Goal: Task Accomplishment & Management: Manage account settings

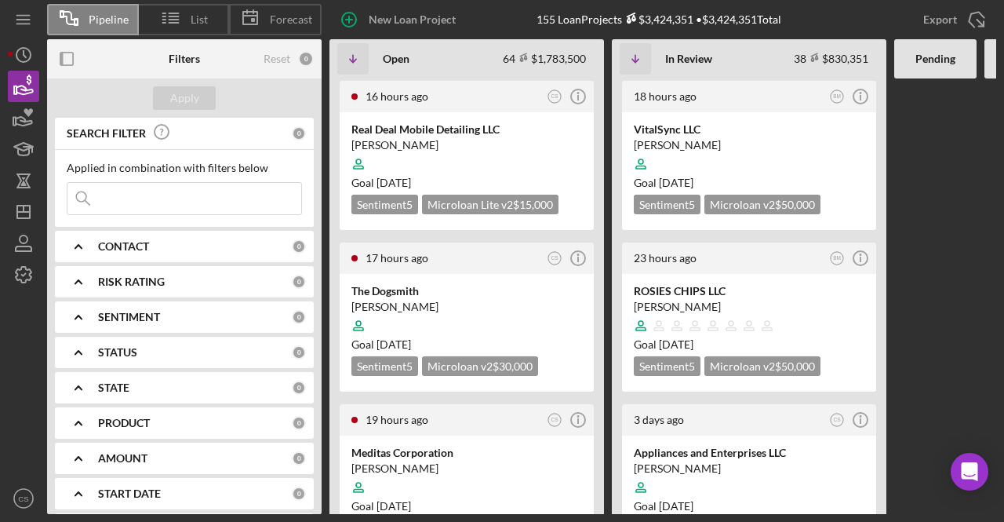
click at [151, 206] on input at bounding box center [184, 198] width 234 height 31
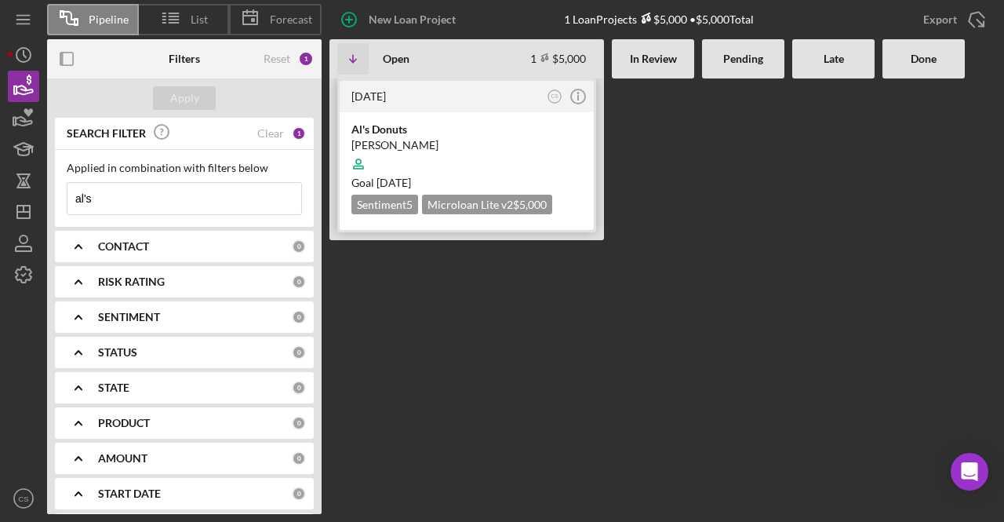
type input "al's"
click at [450, 166] on div at bounding box center [467, 164] width 231 height 30
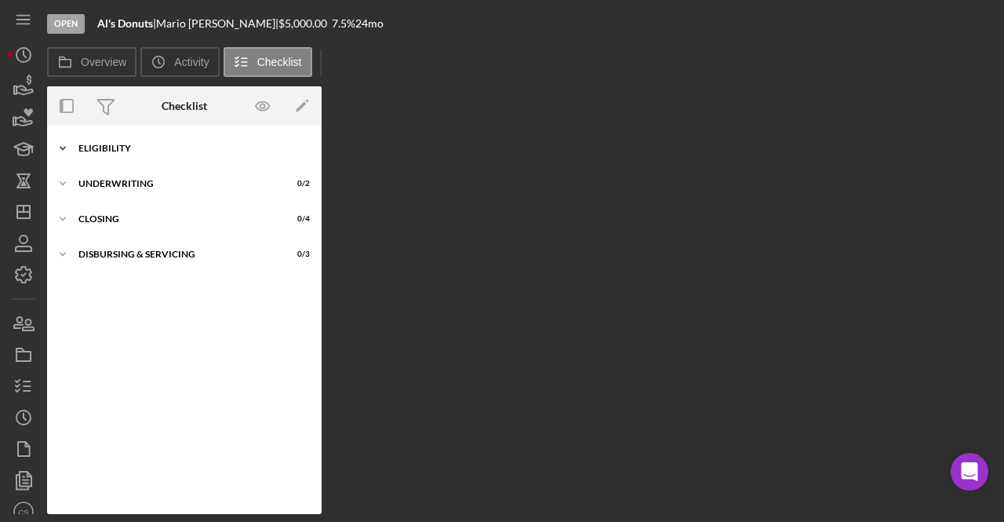
click at [198, 151] on div "Eligibility" at bounding box center [190, 148] width 224 height 9
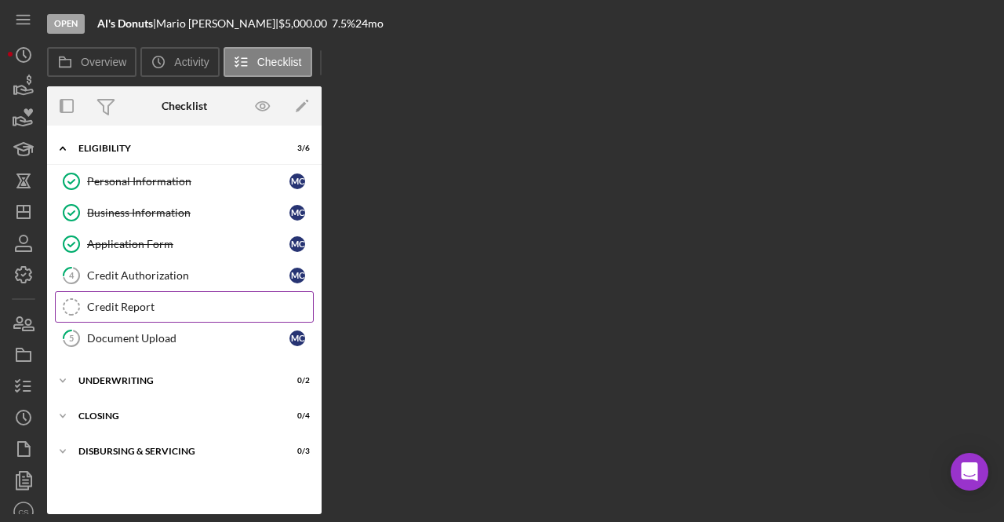
click at [162, 301] on div "Credit Report" at bounding box center [200, 307] width 226 height 13
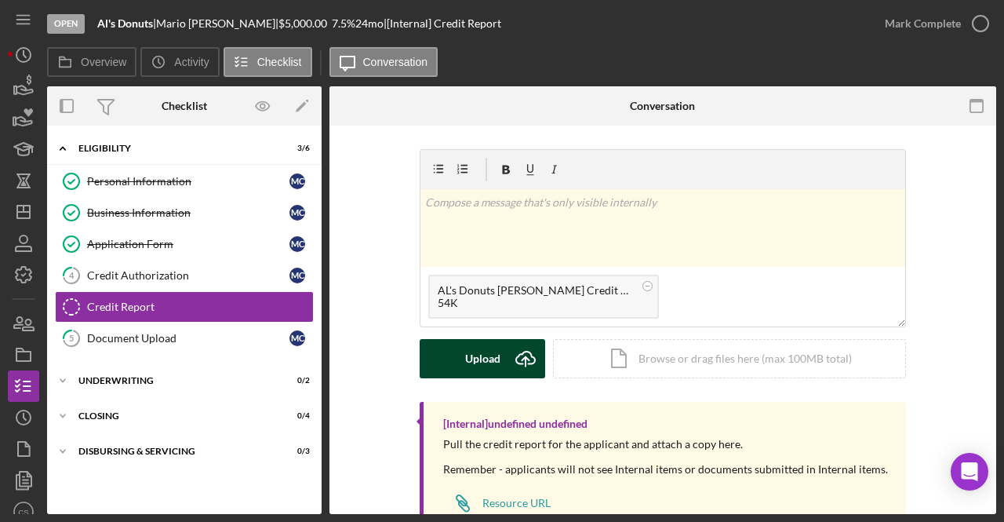
click at [497, 359] on button "Upload Icon/Upload" at bounding box center [483, 358] width 126 height 39
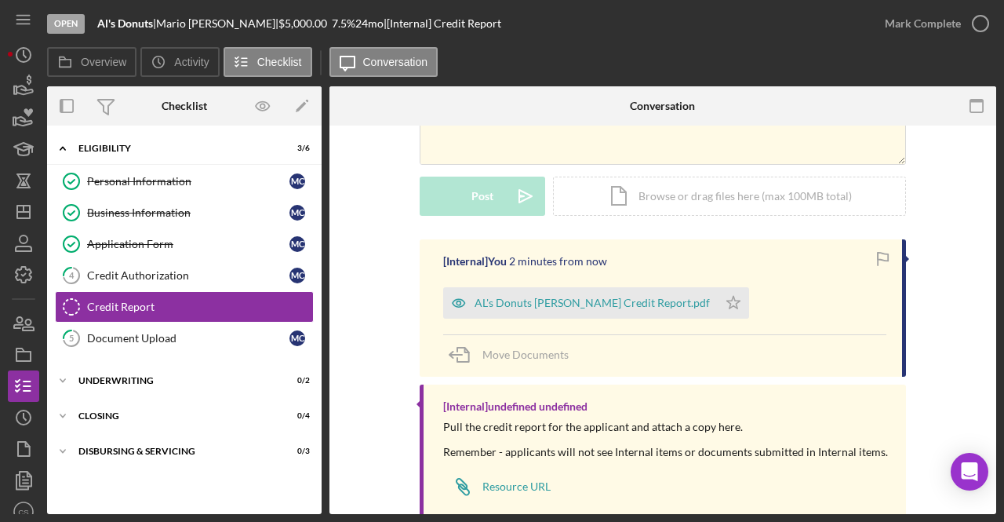
scroll to position [162, 0]
click at [727, 302] on polygon "button" at bounding box center [733, 303] width 13 height 13
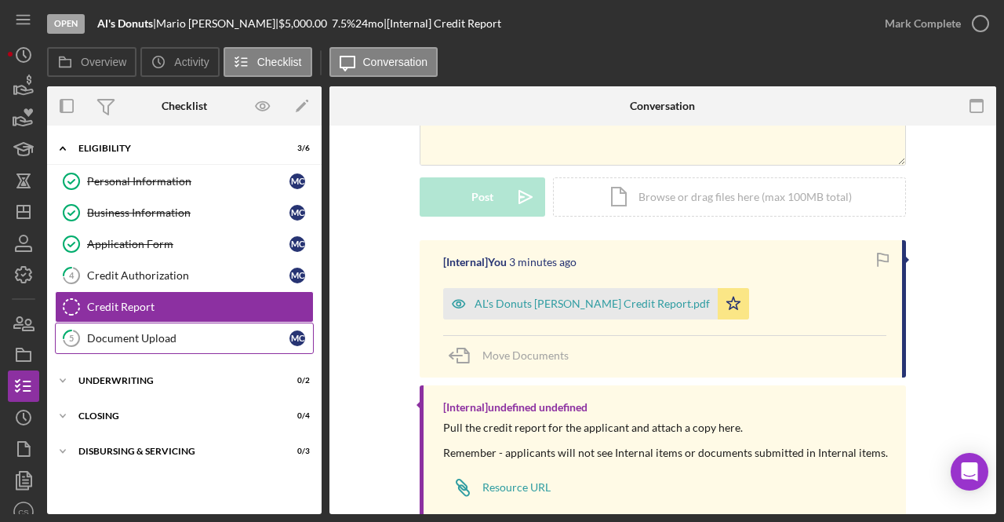
click at [169, 332] on div "Document Upload" at bounding box center [188, 338] width 202 height 13
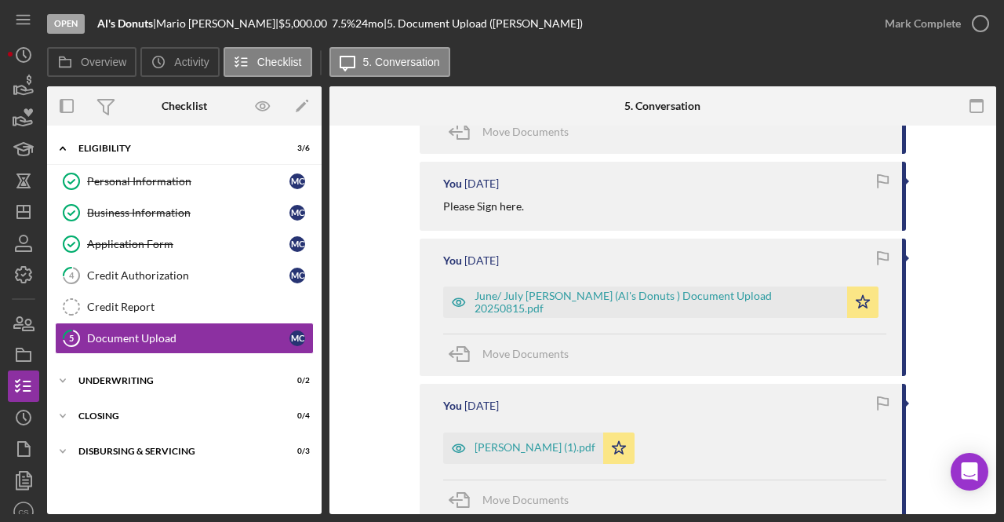
scroll to position [781, 0]
click at [631, 302] on div "June/ July [PERSON_NAME] (Al's Donuts ) Document Upload 20250815.pdf" at bounding box center [657, 301] width 365 height 25
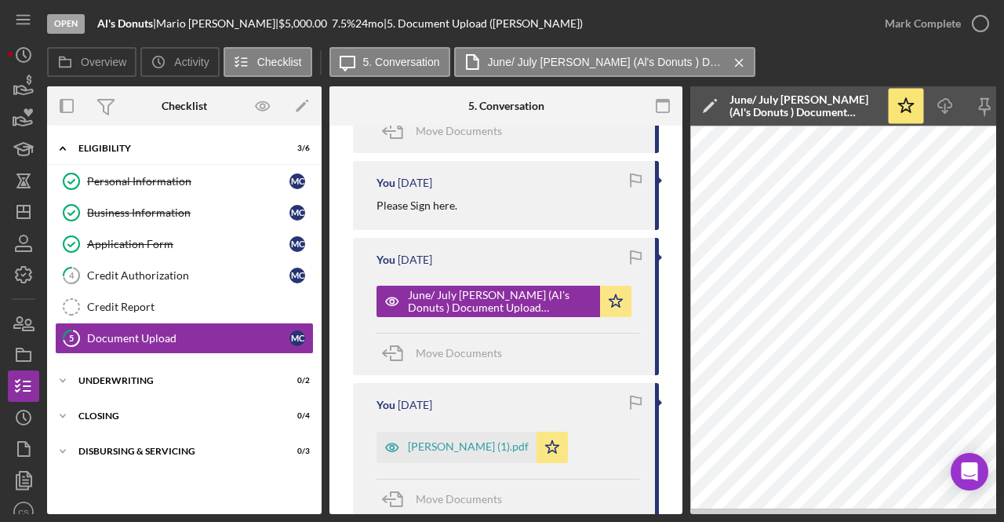
scroll to position [0, 165]
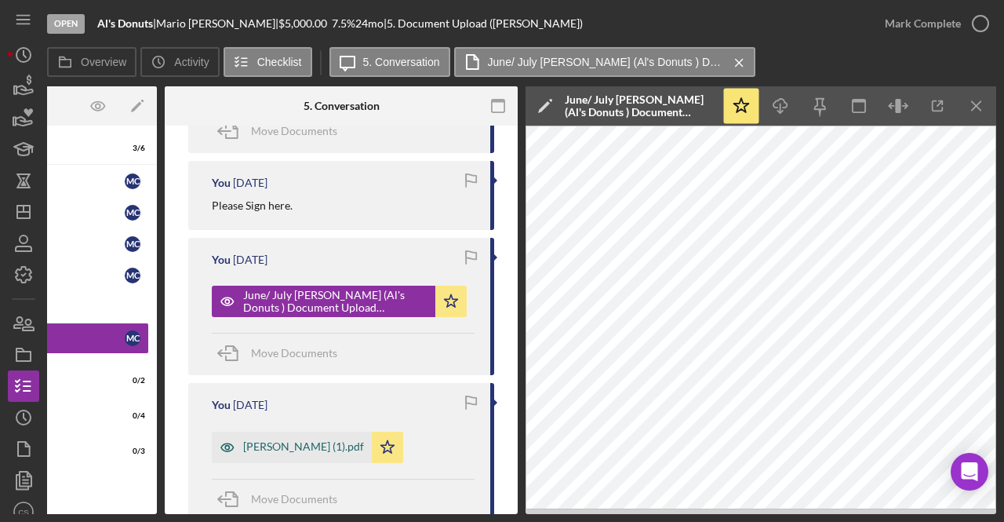
click at [301, 443] on div "[PERSON_NAME] (1).pdf" at bounding box center [303, 446] width 121 height 13
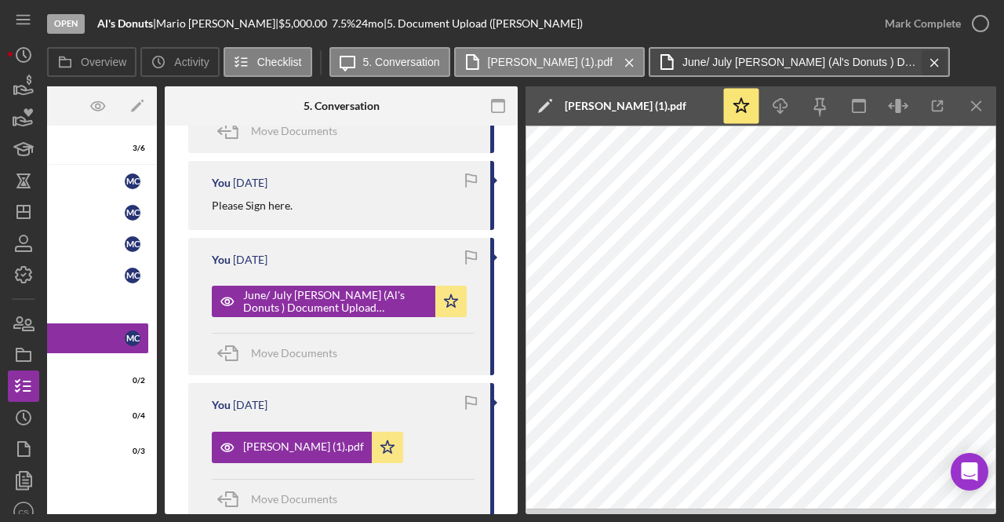
click at [921, 56] on icon "Icon/Menu Close" at bounding box center [934, 62] width 27 height 39
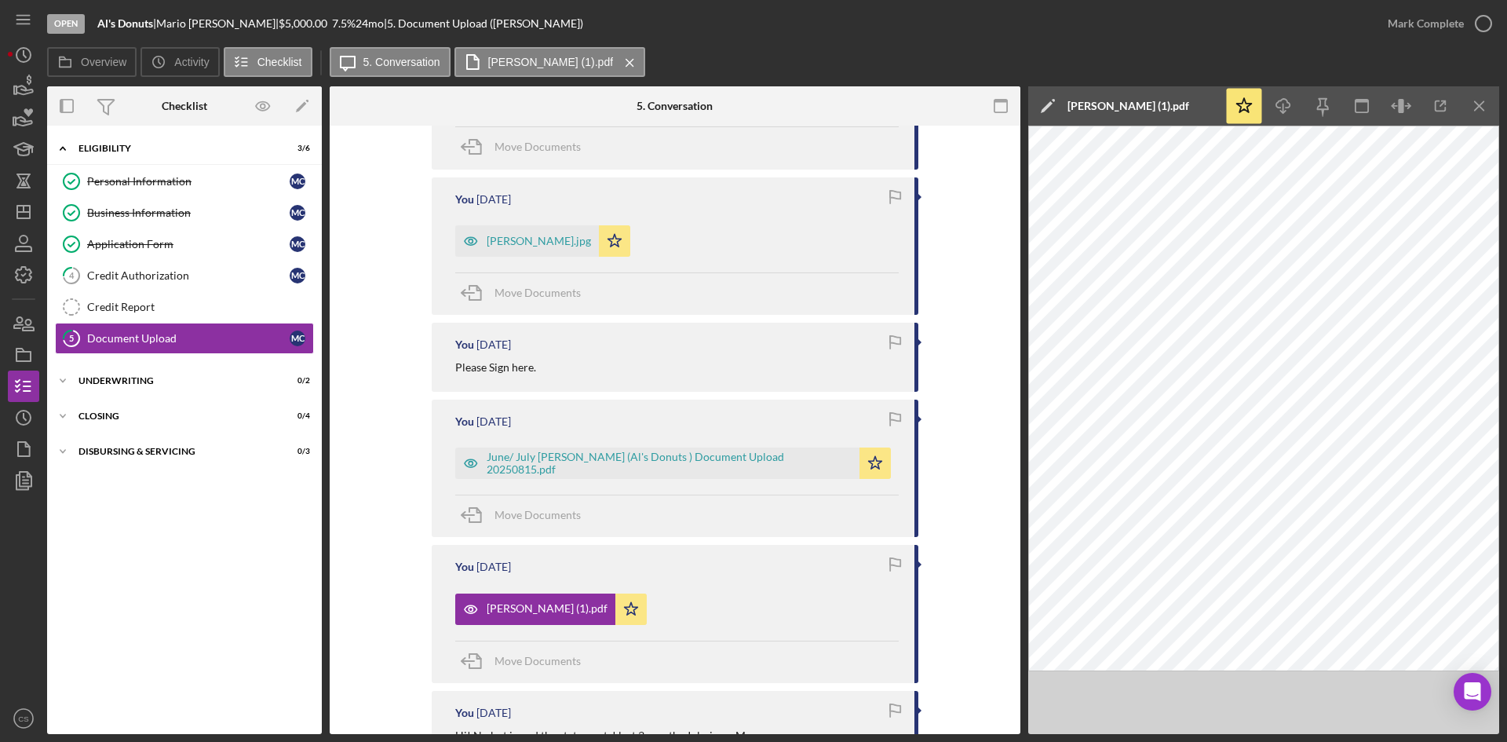
scroll to position [619, 0]
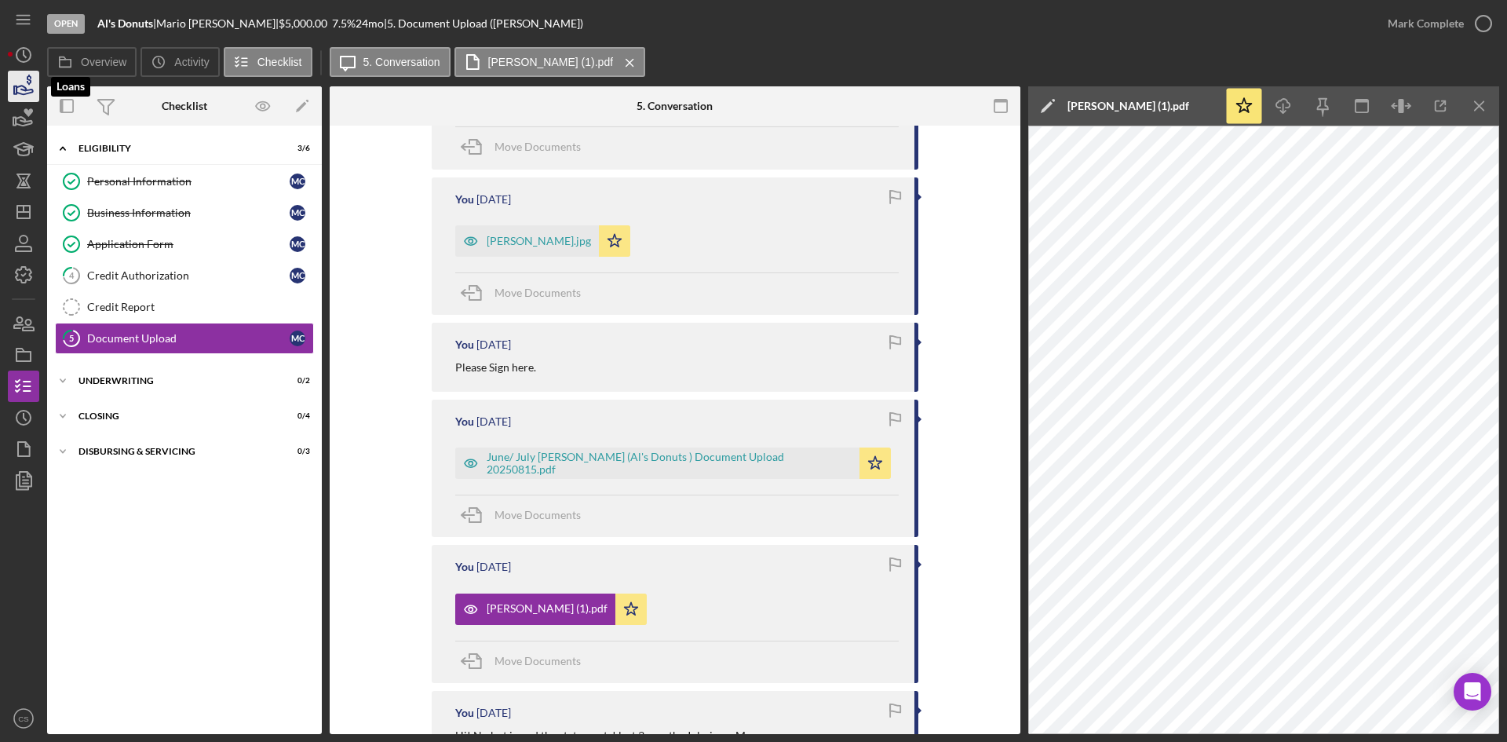
click at [25, 82] on icon "button" at bounding box center [23, 86] width 39 height 39
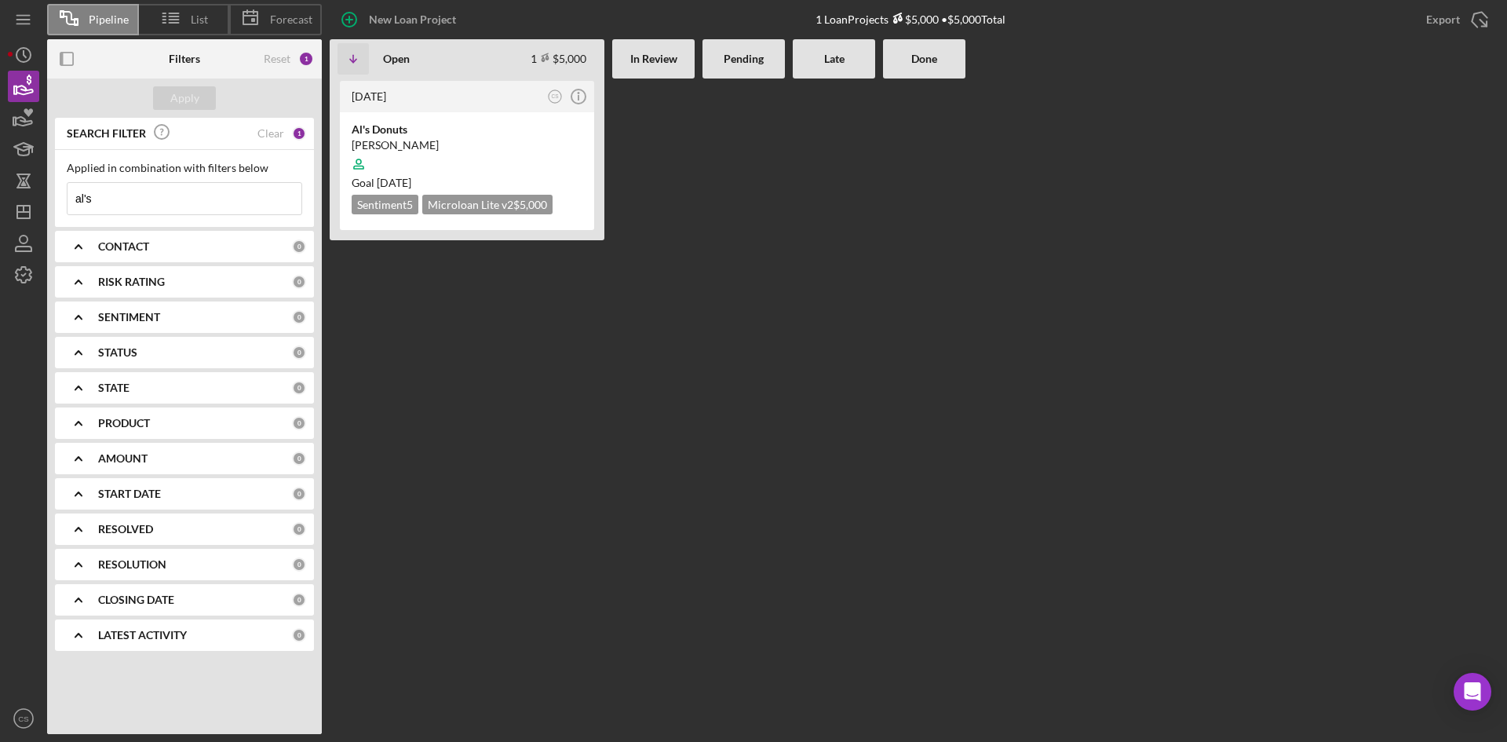
click at [215, 199] on input "al's" at bounding box center [184, 198] width 234 height 31
click at [212, 200] on input "al's" at bounding box center [184, 198] width 234 height 31
drag, startPoint x: 207, startPoint y: 196, endPoint x: 59, endPoint y: 202, distance: 148.4
click at [59, 202] on div "Applied in combination with filters below al's Icon/Menu Close" at bounding box center [184, 188] width 259 height 77
type input "x"
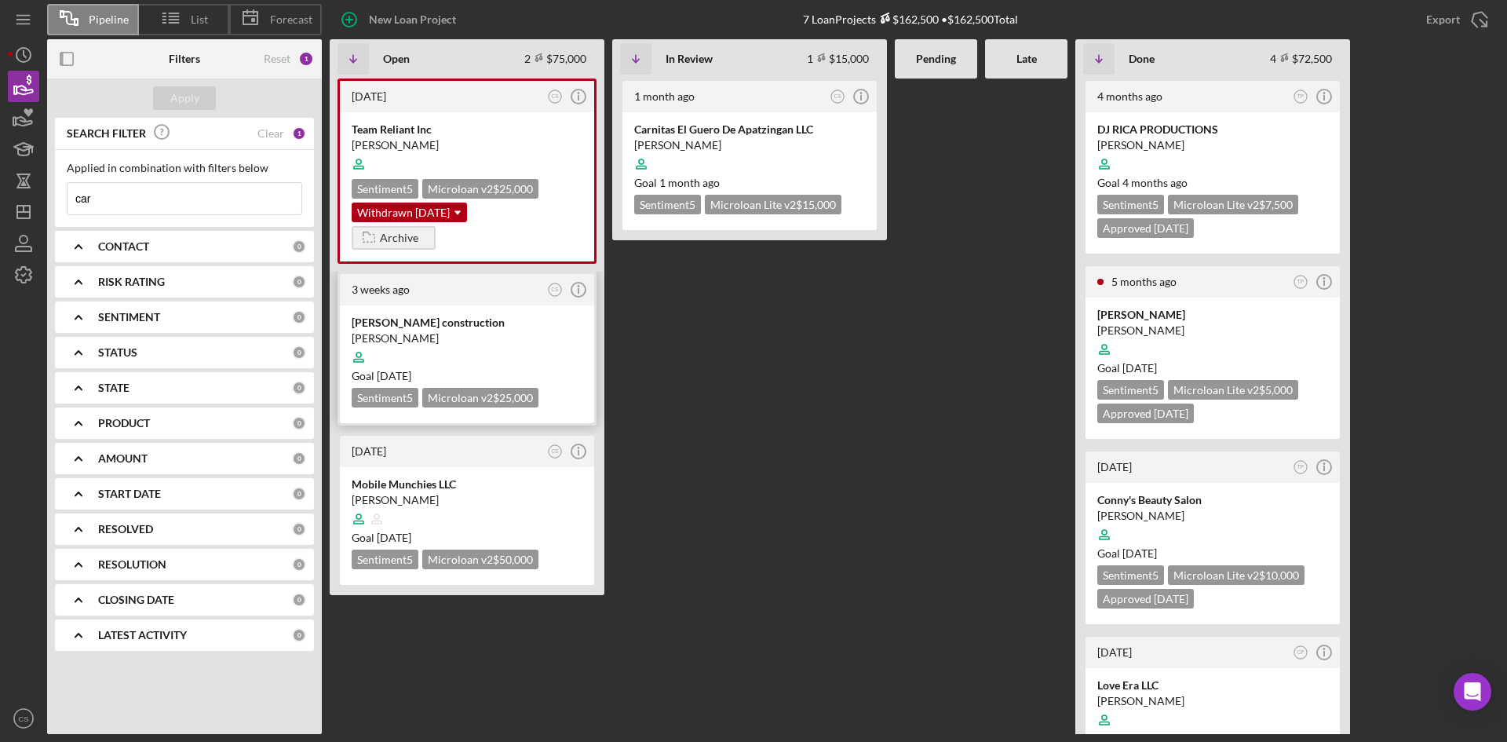
type input "car"
click at [504, 347] on div at bounding box center [467, 357] width 231 height 30
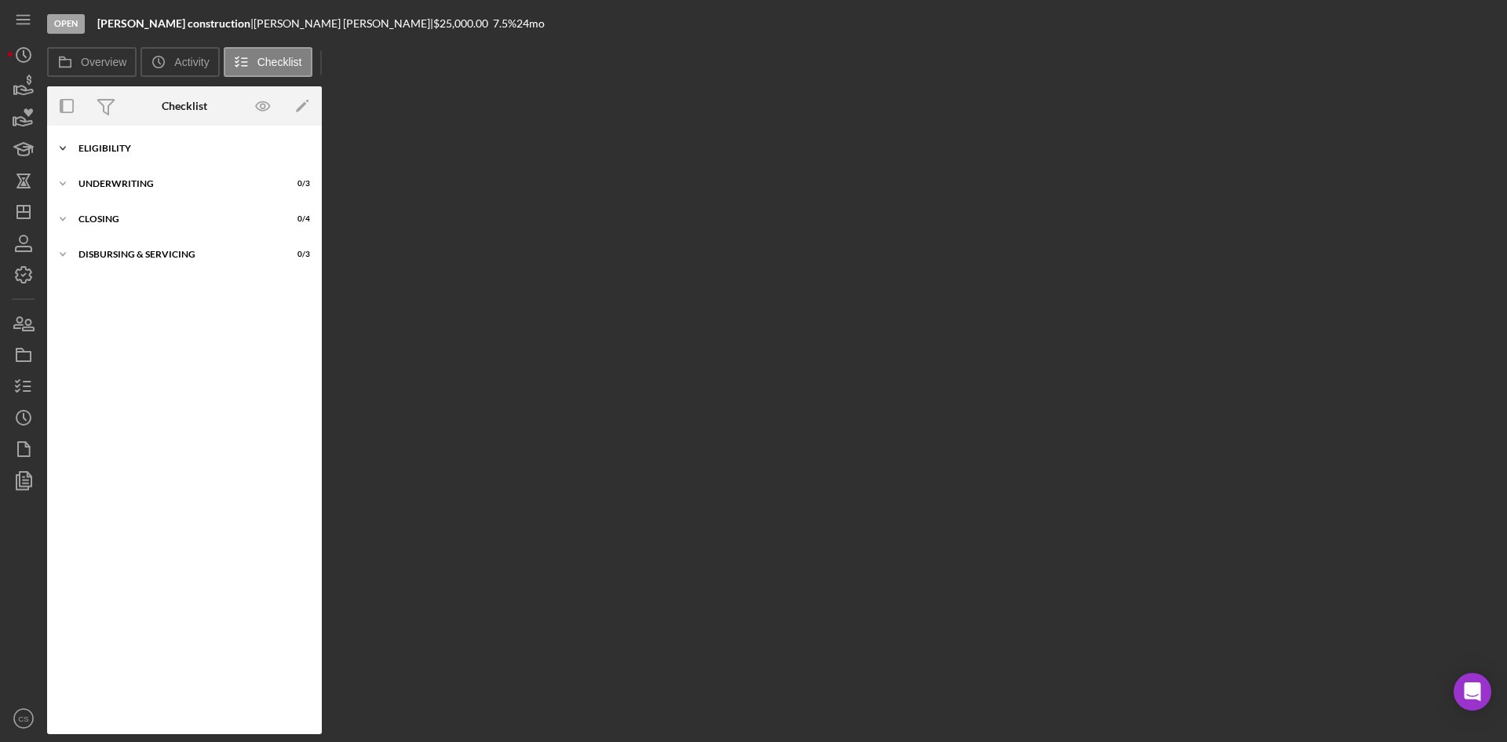
click at [108, 147] on div "Eligibility" at bounding box center [190, 148] width 224 height 9
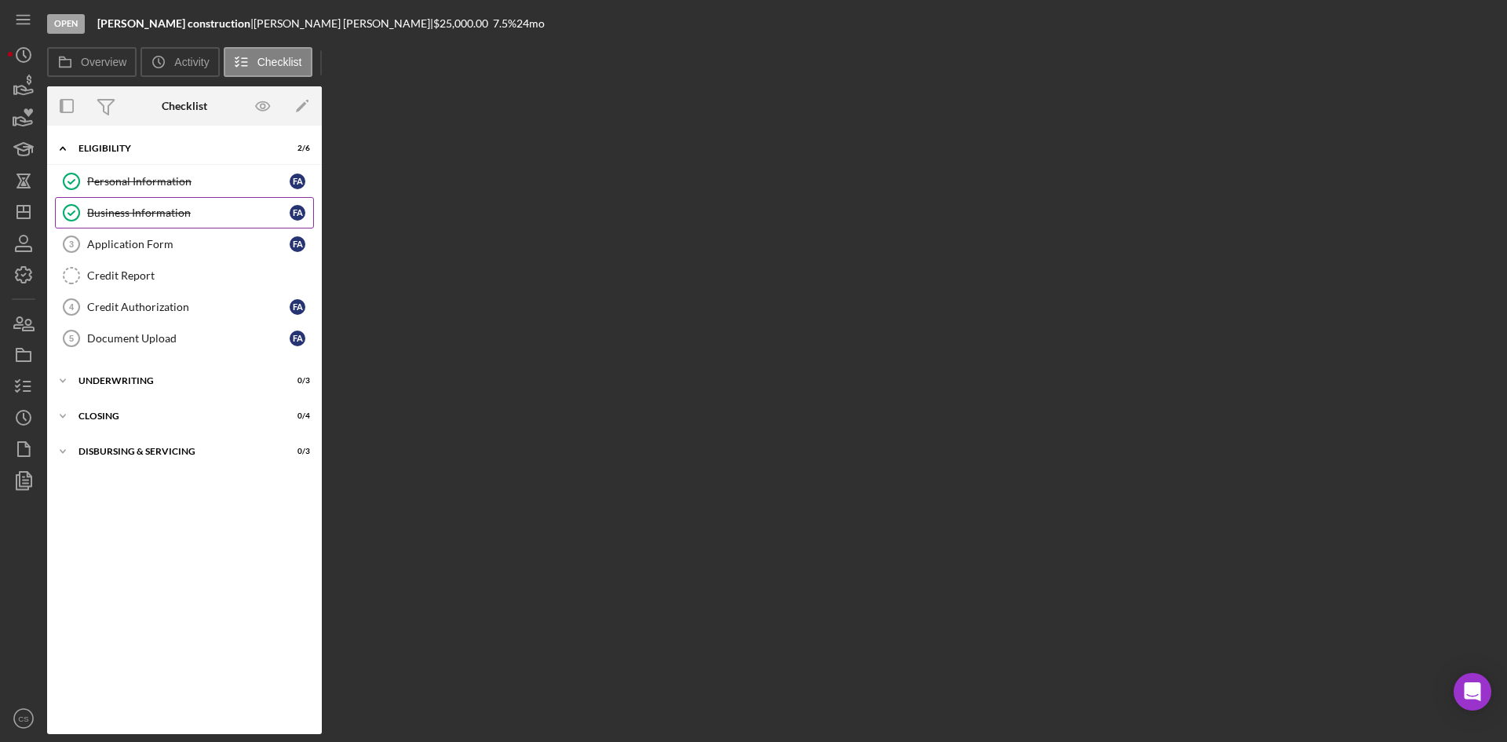
click at [161, 207] on div "Business Information" at bounding box center [188, 212] width 202 height 13
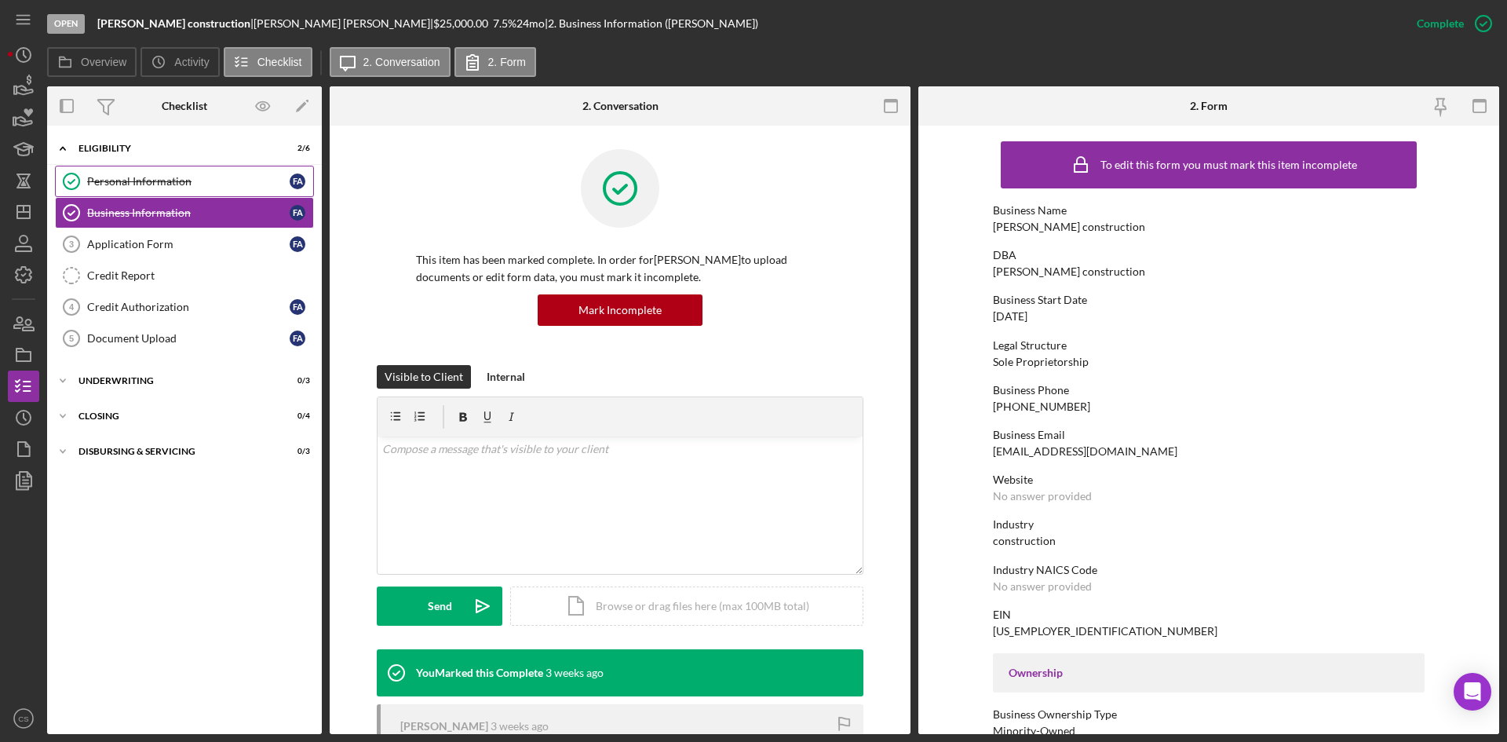
click at [148, 172] on link "Personal Information Personal Information F A" at bounding box center [184, 181] width 259 height 31
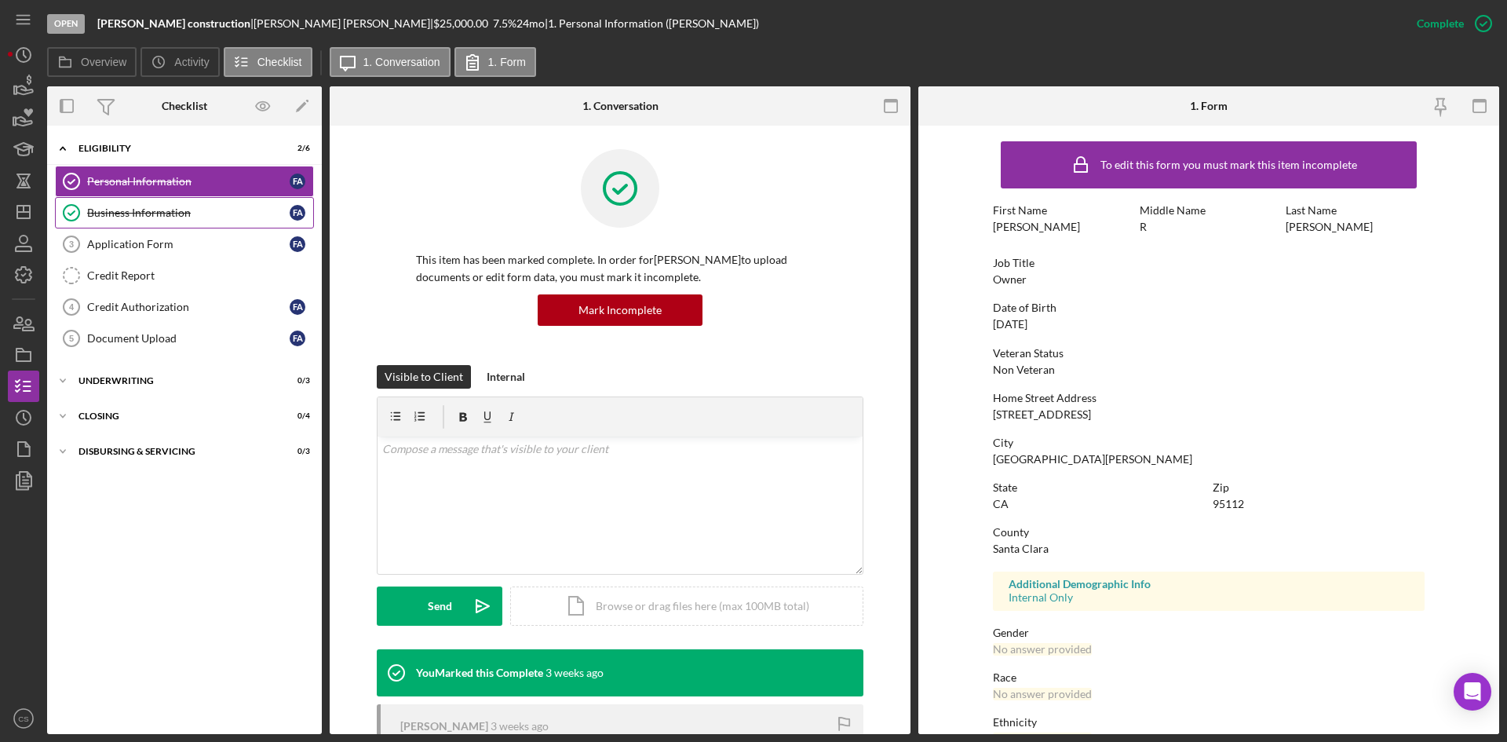
click at [190, 210] on div "Business Information" at bounding box center [188, 212] width 202 height 13
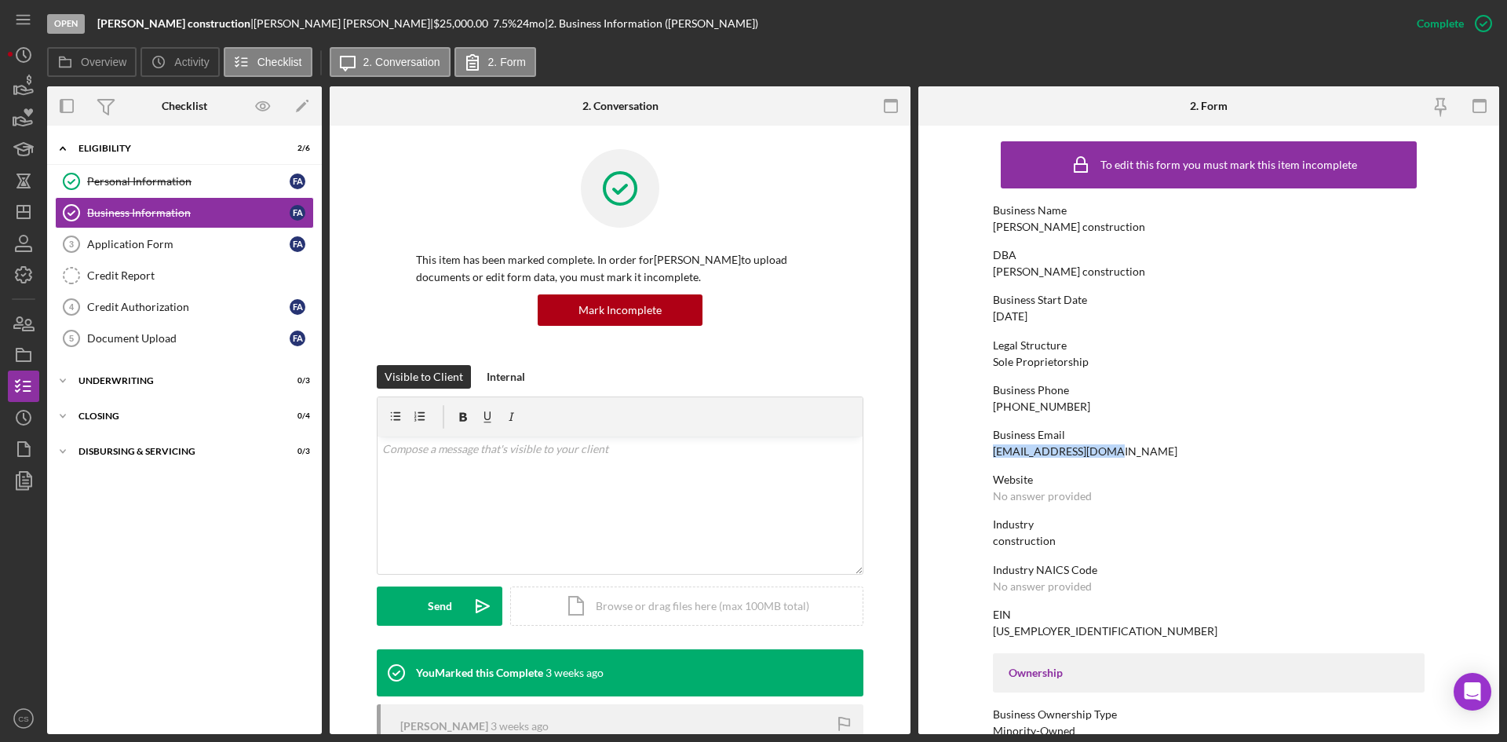
drag, startPoint x: 1120, startPoint y: 450, endPoint x: 964, endPoint y: 451, distance: 156.2
click at [964, 451] on form "To edit this form you must mark this item incomplete Business Name [PERSON_NAME…" at bounding box center [1208, 430] width 581 height 608
copy div "[EMAIL_ADDRESS][DOMAIN_NAME]"
click at [21, 86] on icon "button" at bounding box center [24, 90] width 16 height 9
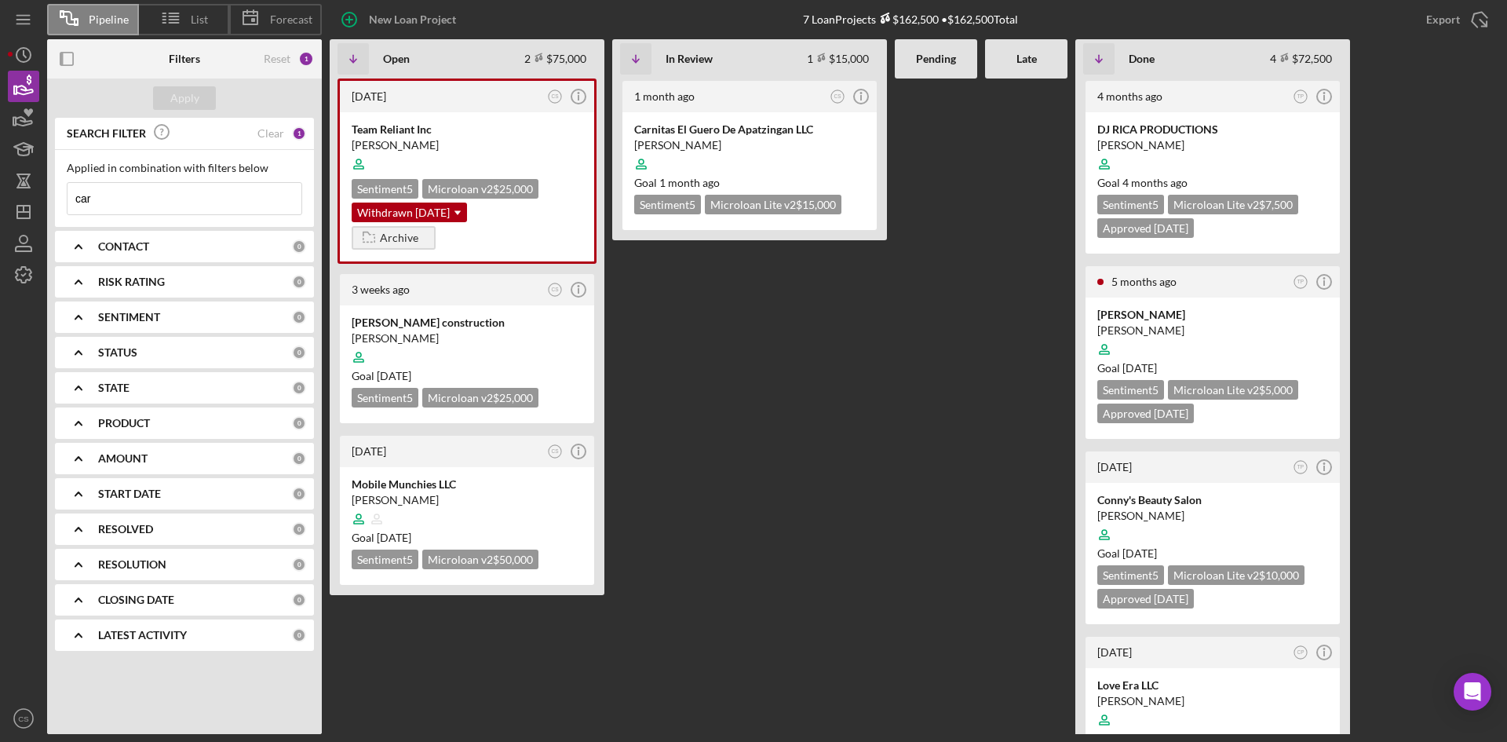
click at [165, 221] on div "Applied in combination with filters below car Icon/Menu Close" at bounding box center [184, 188] width 259 height 77
click at [169, 193] on input "car" at bounding box center [184, 198] width 234 height 31
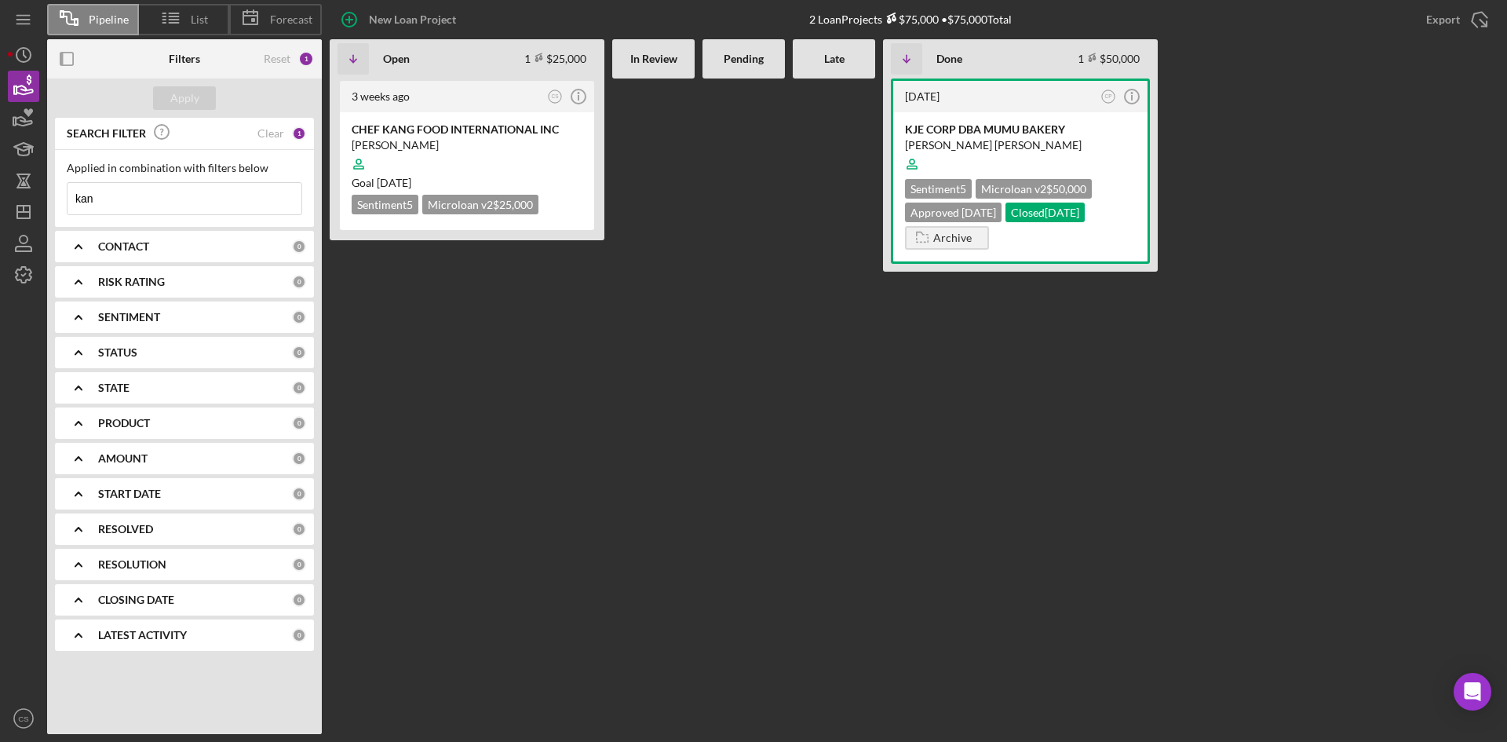
click at [208, 208] on input "kan" at bounding box center [184, 198] width 234 height 31
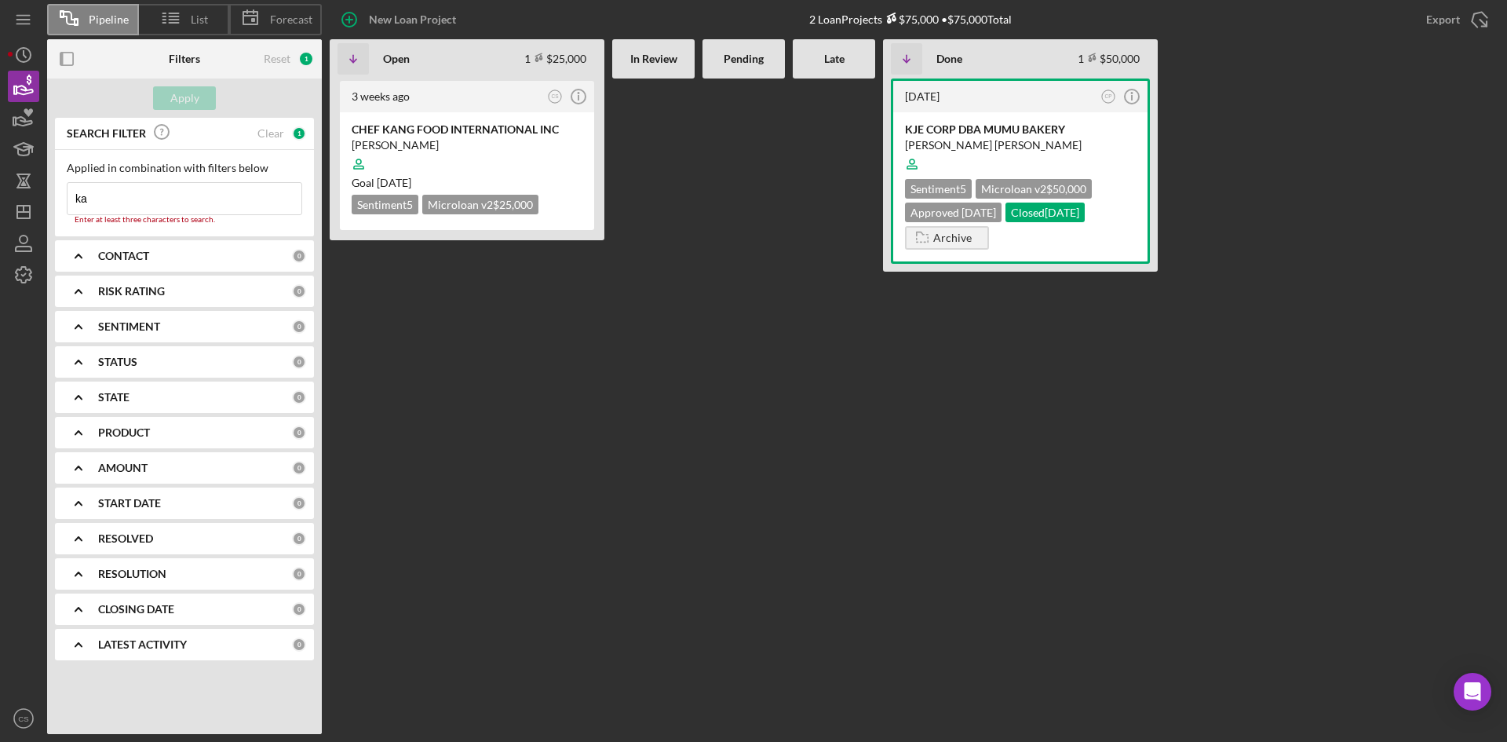
click at [152, 191] on input "ka" at bounding box center [184, 198] width 234 height 31
click at [220, 198] on input "ke" at bounding box center [184, 198] width 234 height 31
type input "k"
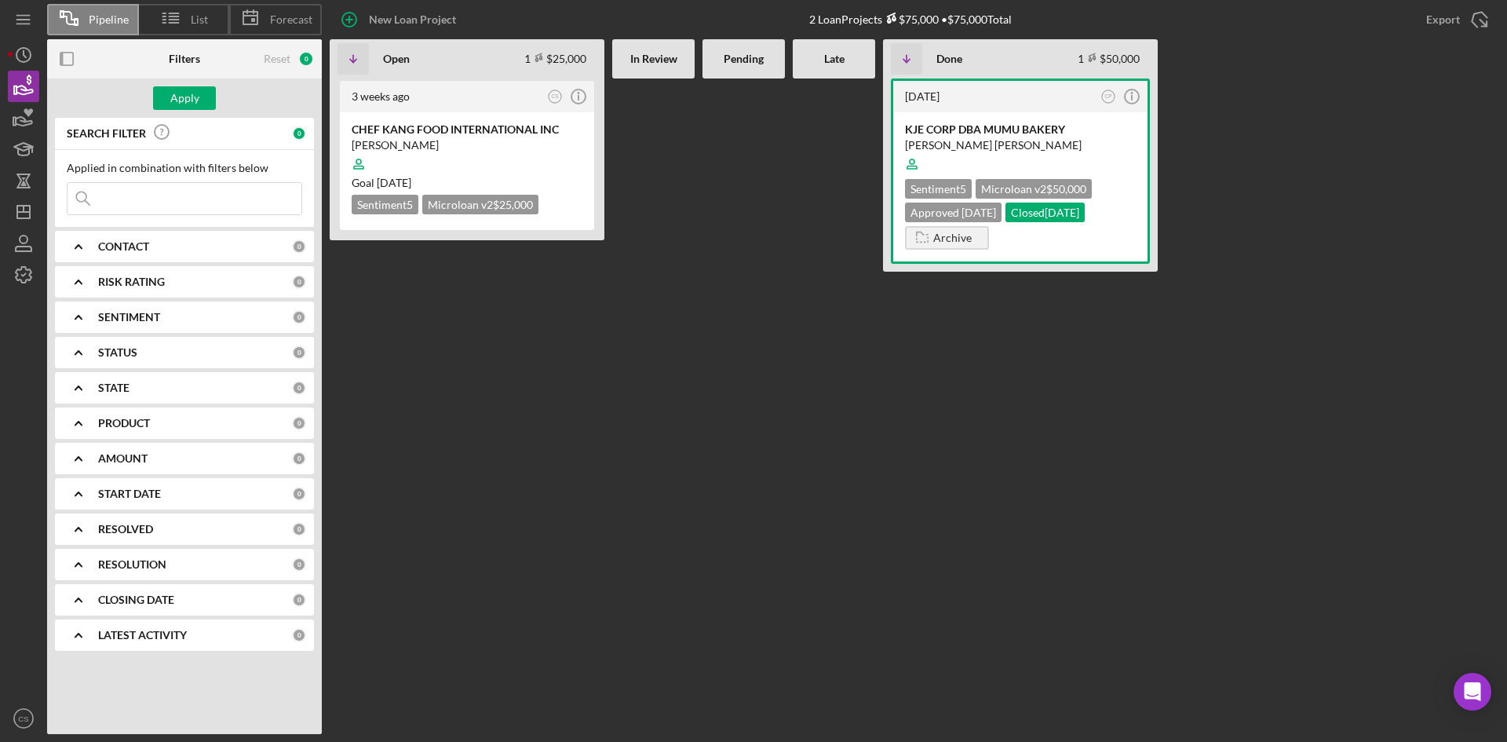
click at [154, 205] on input at bounding box center [184, 198] width 234 height 31
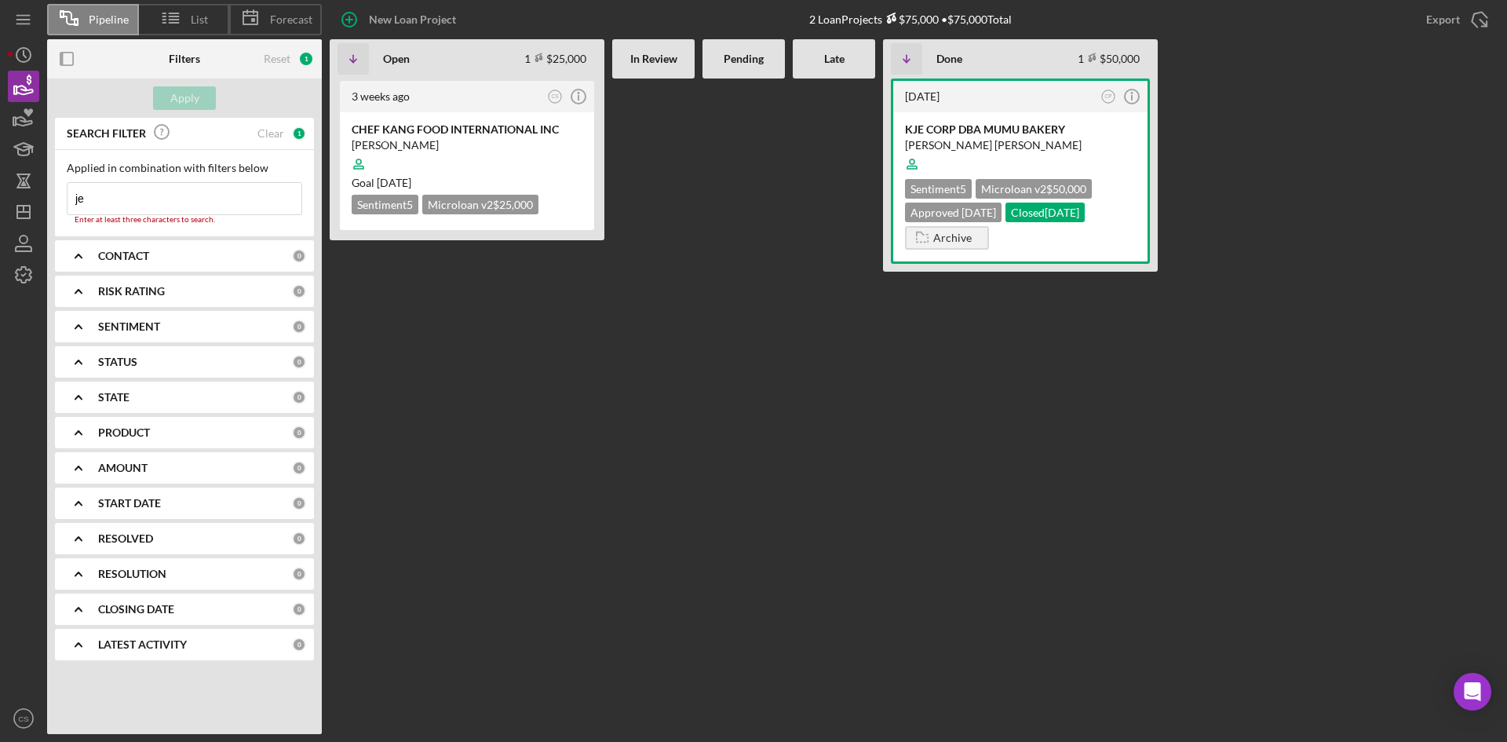
type input "j"
type input "k"
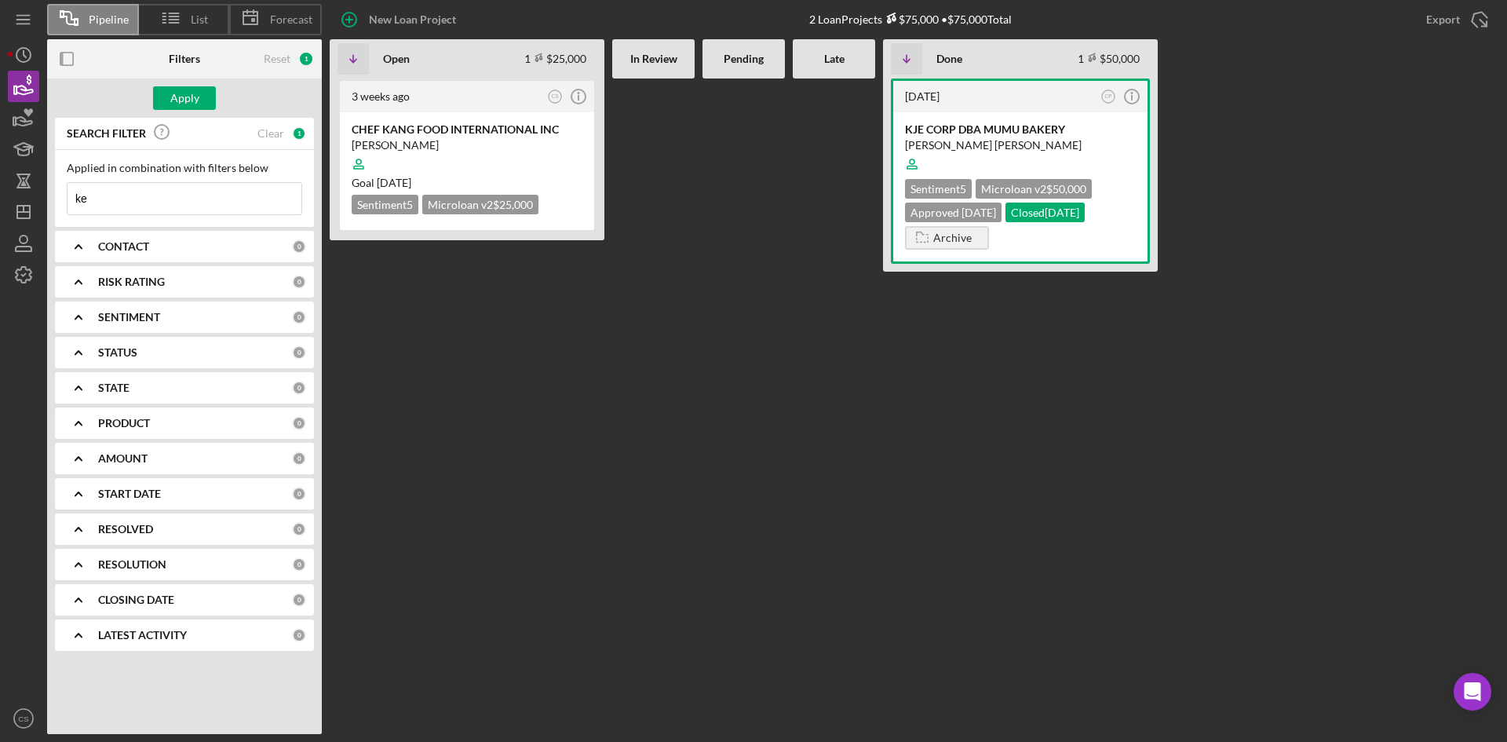
type input "k"
